Goal: Task Accomplishment & Management: Manage account settings

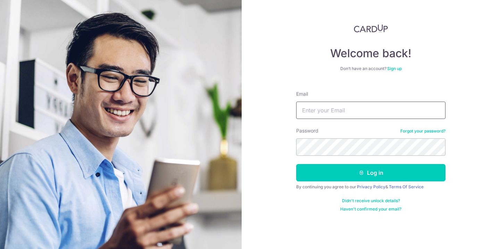
type input "yy_sGLv_6ixR6Wg5AFf7"
click at [371, 173] on button "Log in" at bounding box center [370, 172] width 149 height 17
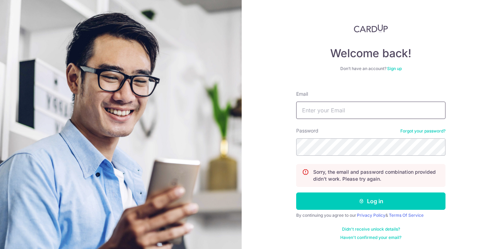
type input "yy_sGLv_6ixR6Wg5AFf7"
click at [422, 132] on link "Forgot your password?" at bounding box center [423, 132] width 45 height 6
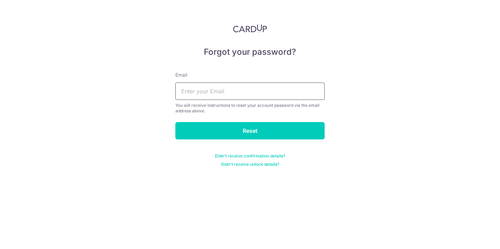
click at [246, 93] on input "text" at bounding box center [249, 91] width 149 height 17
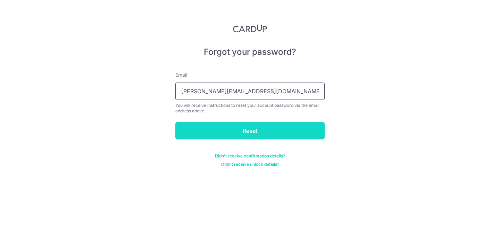
type input "James.ky7135@gmail.com"
click at [265, 133] on input "Reset" at bounding box center [249, 130] width 149 height 17
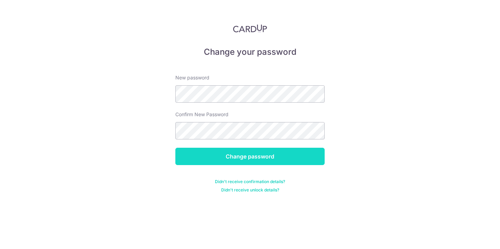
click at [270, 161] on input "Change password" at bounding box center [249, 156] width 149 height 17
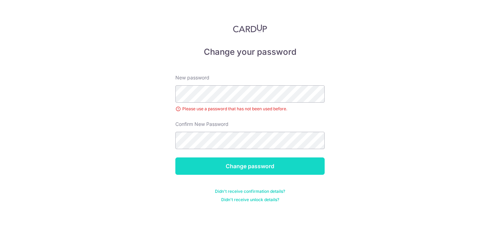
click at [244, 169] on input "Change password" at bounding box center [249, 166] width 149 height 17
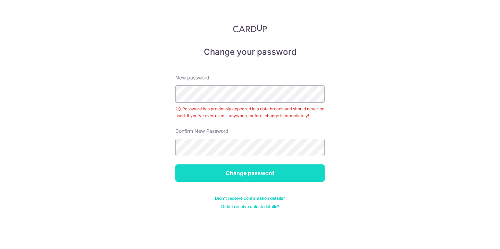
click at [231, 176] on input "Change password" at bounding box center [249, 173] width 149 height 17
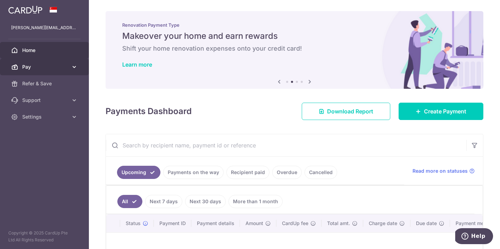
click at [72, 64] on icon at bounding box center [74, 67] width 7 height 7
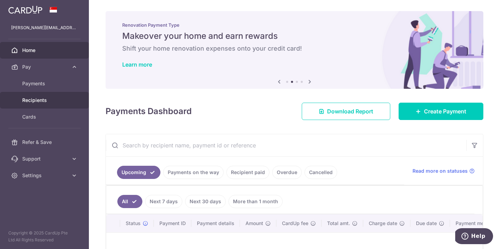
click at [53, 100] on span "Recipients" at bounding box center [45, 100] width 46 height 7
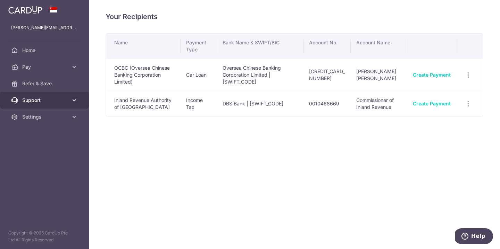
click at [72, 102] on icon at bounding box center [74, 100] width 7 height 7
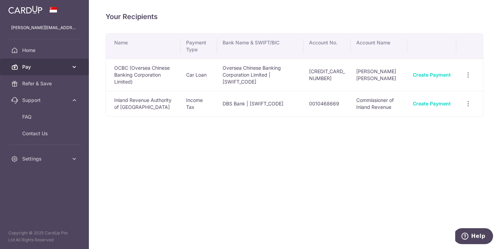
click at [76, 65] on icon at bounding box center [74, 67] width 7 height 7
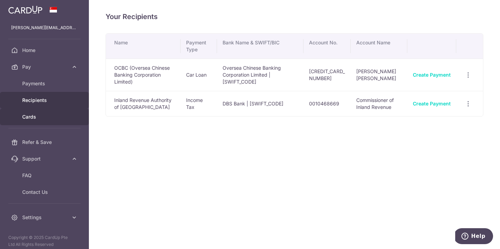
click at [62, 119] on span "Cards" at bounding box center [45, 117] width 46 height 7
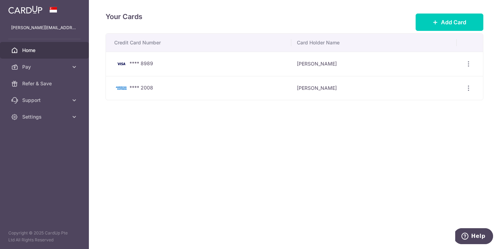
click at [47, 50] on span "Home" at bounding box center [45, 50] width 46 height 7
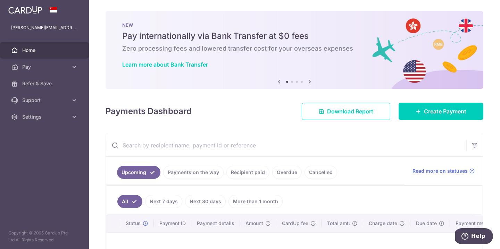
click at [310, 84] on icon at bounding box center [310, 81] width 8 height 9
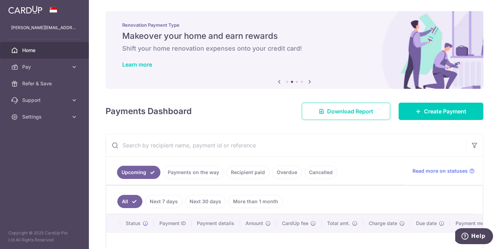
click at [310, 84] on icon at bounding box center [310, 81] width 8 height 9
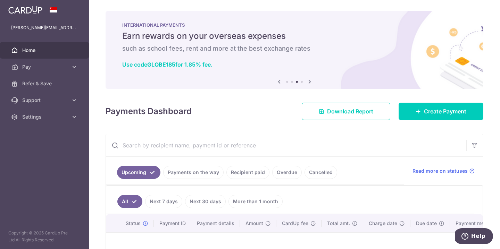
click at [310, 84] on icon at bounding box center [310, 81] width 8 height 9
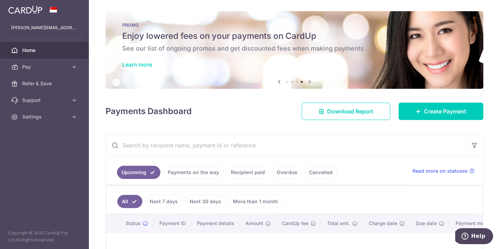
click at [150, 64] on link "Learn more" at bounding box center [137, 64] width 30 height 7
